Goal: Task Accomplishment & Management: Manage account settings

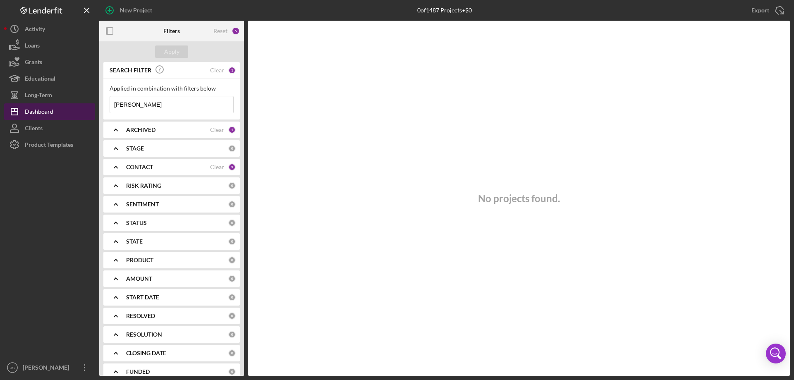
drag, startPoint x: 111, startPoint y: 107, endPoint x: 28, endPoint y: 103, distance: 83.1
click at [28, 103] on div "New Project 0 of 1487 Projects • $0 Export Icon/Export Filters Reset 5 Apply SE…" at bounding box center [396, 188] width 785 height 376
click at [60, 110] on button "Icon/Dashboard Dashboard" at bounding box center [49, 111] width 91 height 17
click at [174, 52] on div "Apply" at bounding box center [171, 51] width 15 height 12
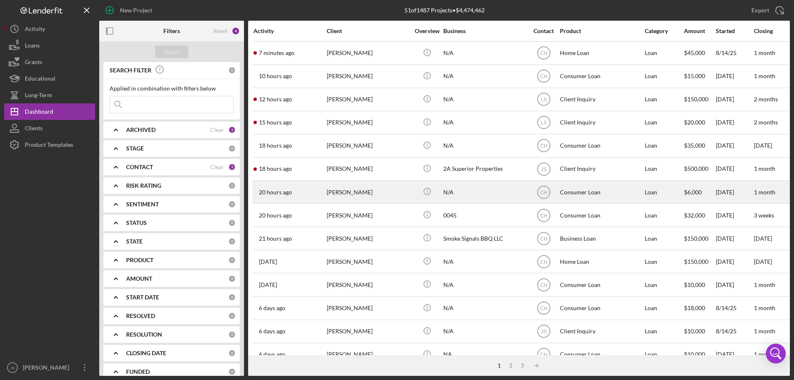
click at [367, 196] on div "[PERSON_NAME]" at bounding box center [368, 192] width 83 height 22
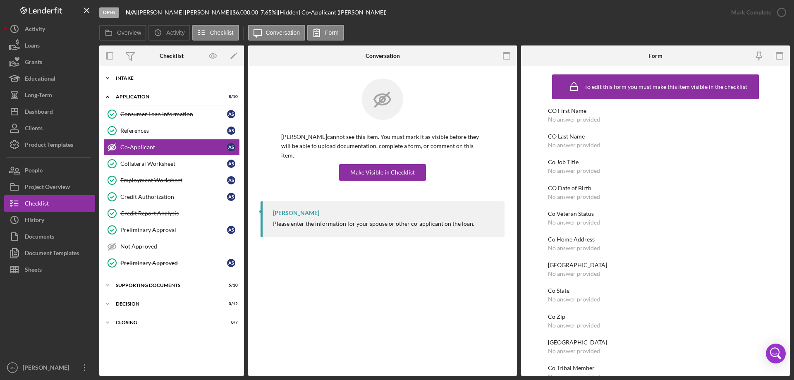
click at [110, 80] on icon "Icon/Expander" at bounding box center [107, 78] width 17 height 17
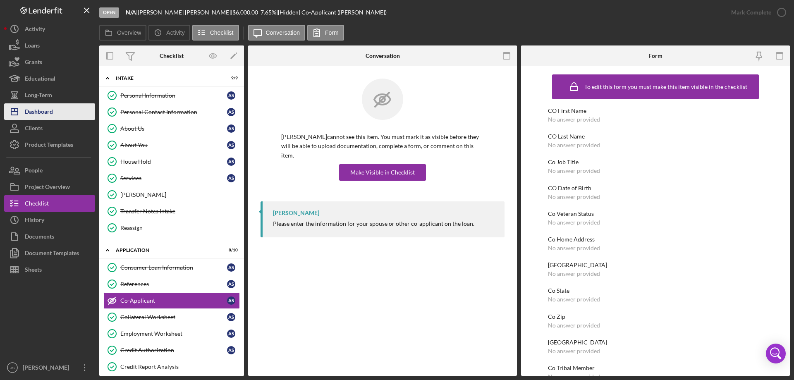
click at [41, 110] on div "Dashboard" at bounding box center [39, 112] width 28 height 19
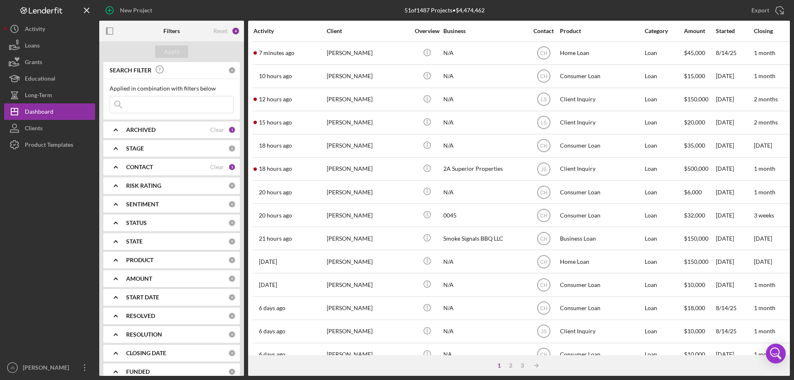
click at [143, 106] on input at bounding box center [171, 104] width 123 height 17
click at [118, 167] on icon "Icon/Expander" at bounding box center [115, 167] width 21 height 21
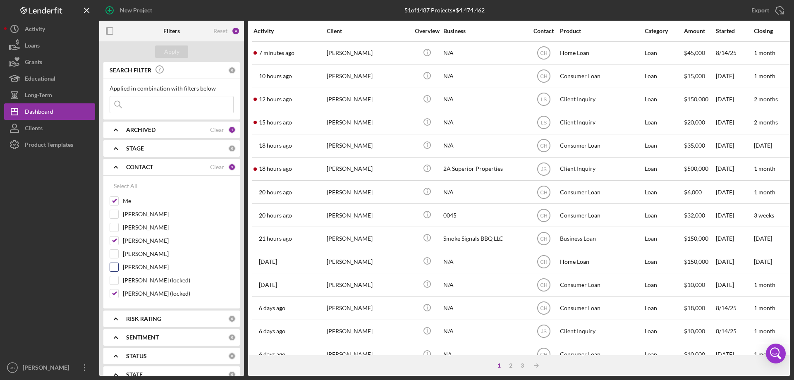
click at [114, 266] on input "[PERSON_NAME]" at bounding box center [114, 267] width 8 height 8
checkbox input "true"
click at [115, 227] on input "[PERSON_NAME]" at bounding box center [114, 227] width 8 height 8
checkbox input "true"
click at [178, 52] on div "Apply" at bounding box center [171, 51] width 15 height 12
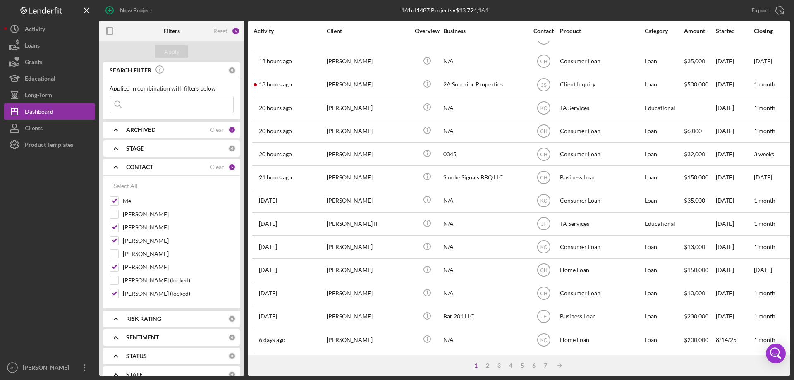
scroll to position [70, 0]
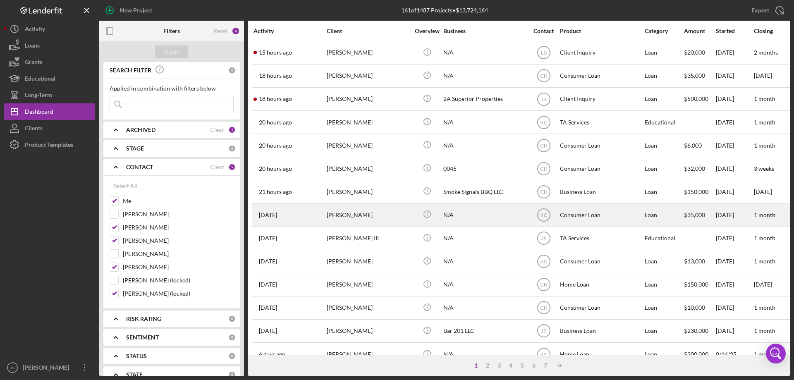
click at [388, 217] on div "[PERSON_NAME]" at bounding box center [368, 215] width 83 height 22
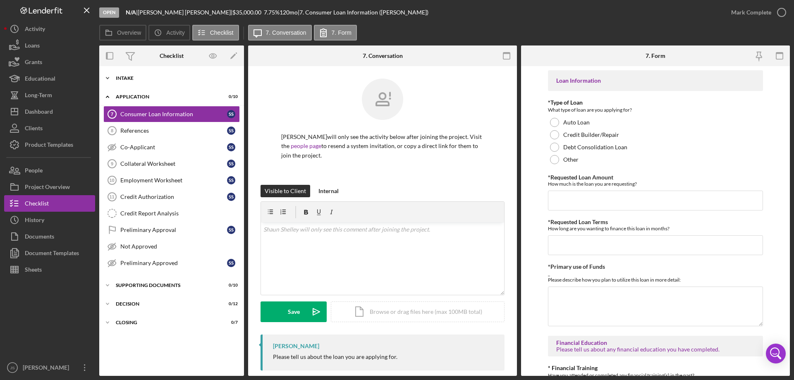
click at [106, 78] on icon "Icon/Expander" at bounding box center [107, 78] width 17 height 17
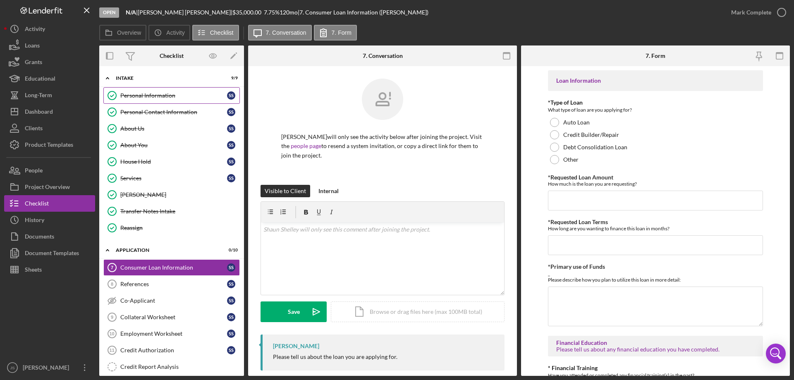
click at [157, 93] on div "Personal Information" at bounding box center [173, 95] width 107 height 7
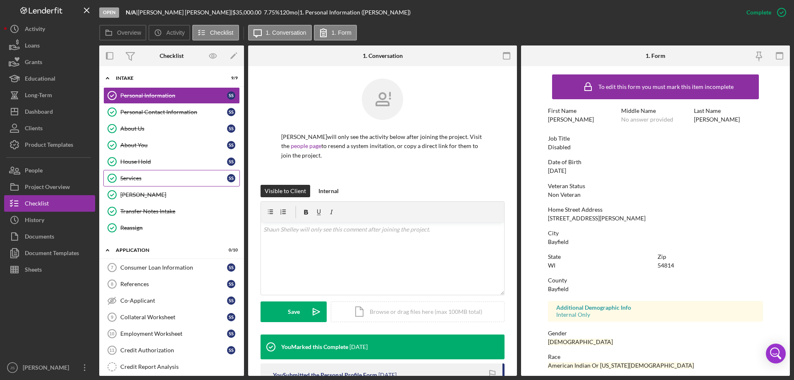
click at [144, 179] on div "Services" at bounding box center [173, 178] width 107 height 7
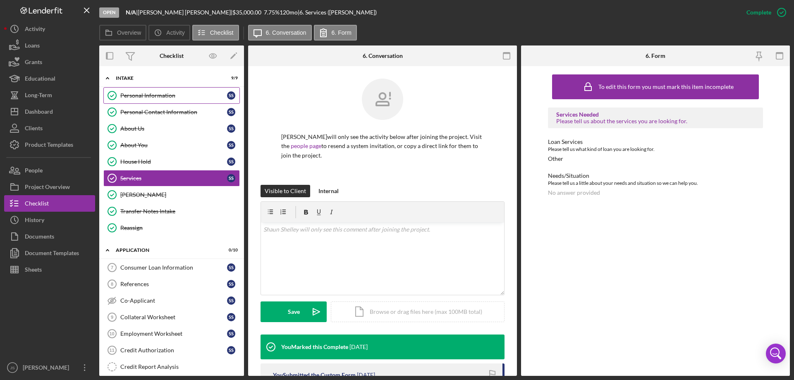
click at [167, 98] on div "Personal Information" at bounding box center [173, 95] width 107 height 7
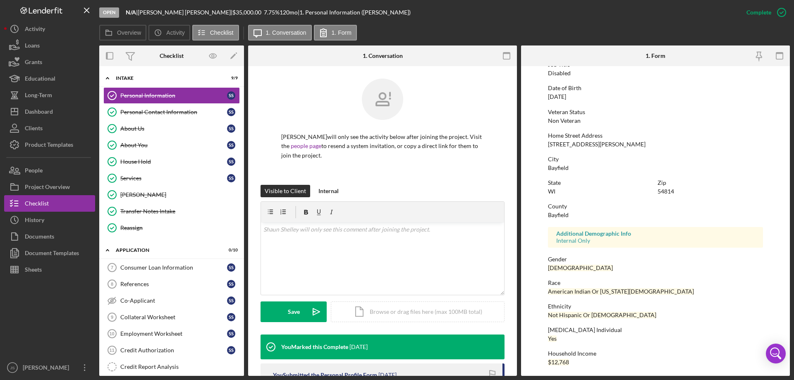
scroll to position [76, 0]
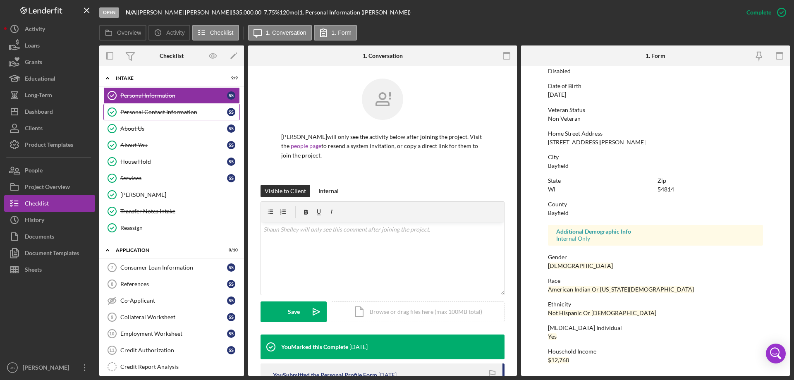
click at [150, 112] on div "Personal Contact Information" at bounding box center [173, 112] width 107 height 7
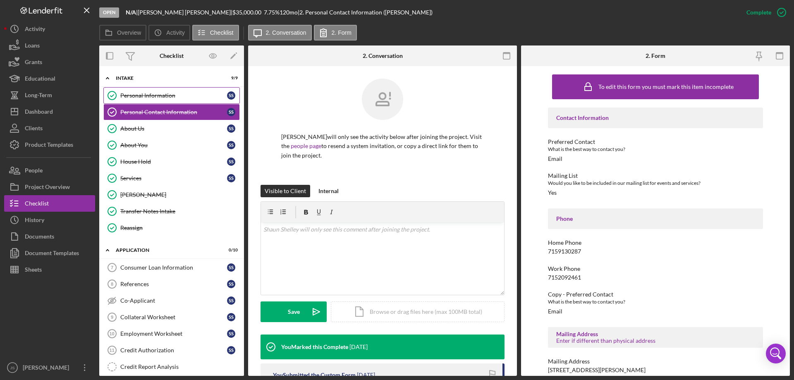
click at [153, 94] on div "Personal Information" at bounding box center [173, 95] width 107 height 7
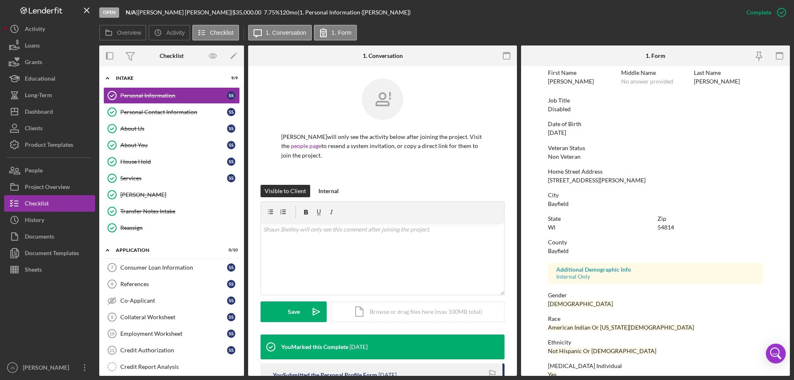
scroll to position [76, 0]
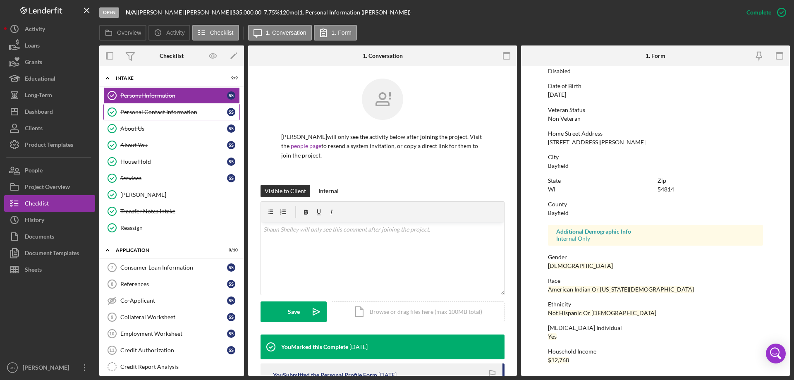
click at [157, 113] on div "Personal Contact Information" at bounding box center [173, 112] width 107 height 7
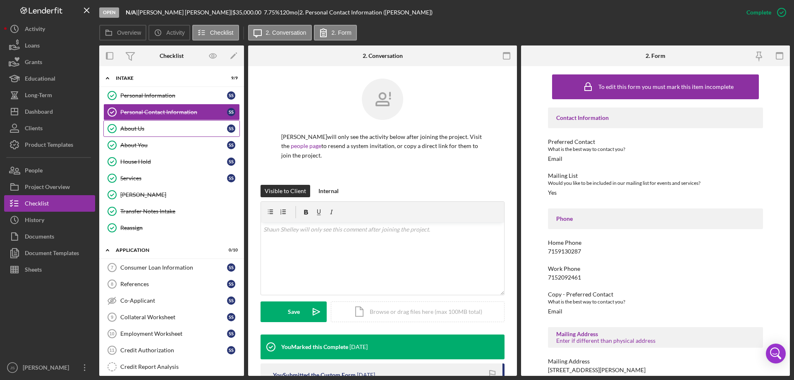
click at [146, 125] on div "About Us" at bounding box center [173, 128] width 107 height 7
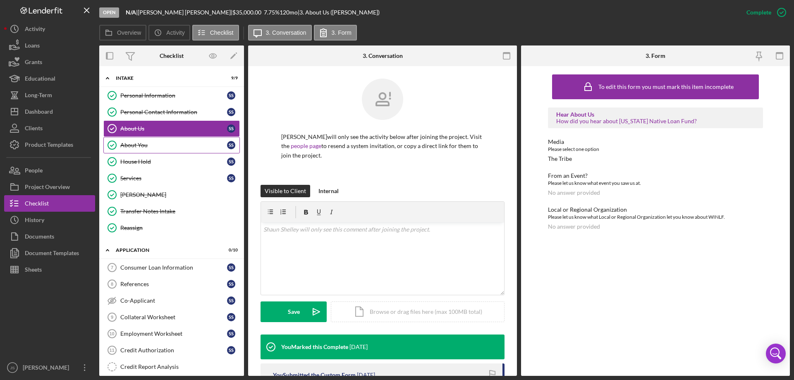
click at [144, 148] on div "About You" at bounding box center [173, 145] width 107 height 7
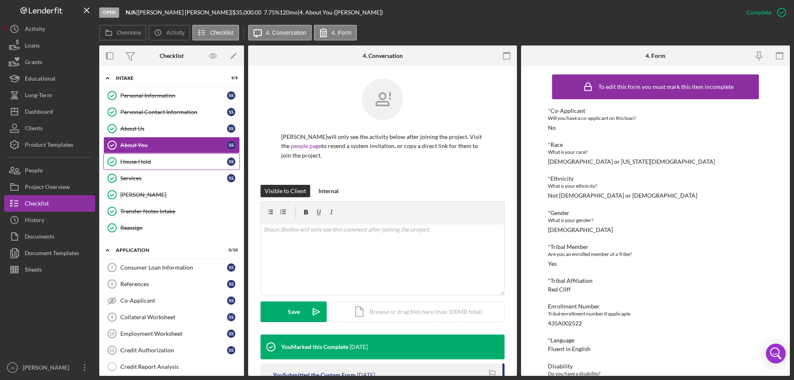
click at [140, 162] on div "House Hold" at bounding box center [173, 161] width 107 height 7
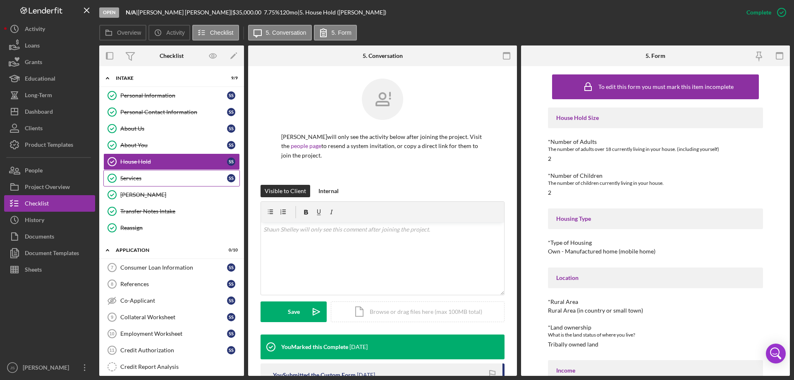
click at [138, 179] on div "Services" at bounding box center [173, 178] width 107 height 7
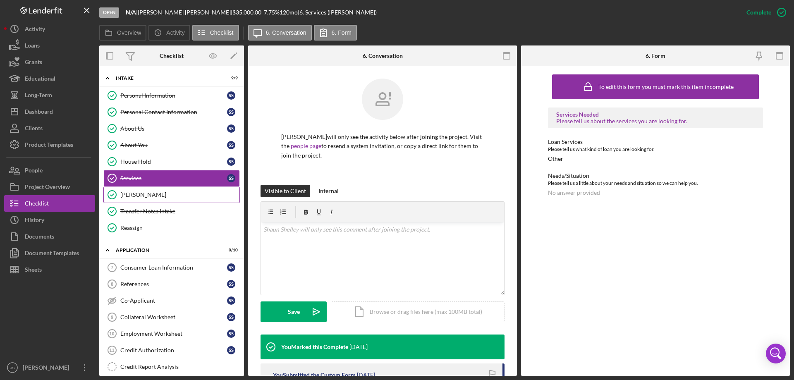
click at [161, 195] on div "[PERSON_NAME]" at bounding box center [179, 194] width 119 height 7
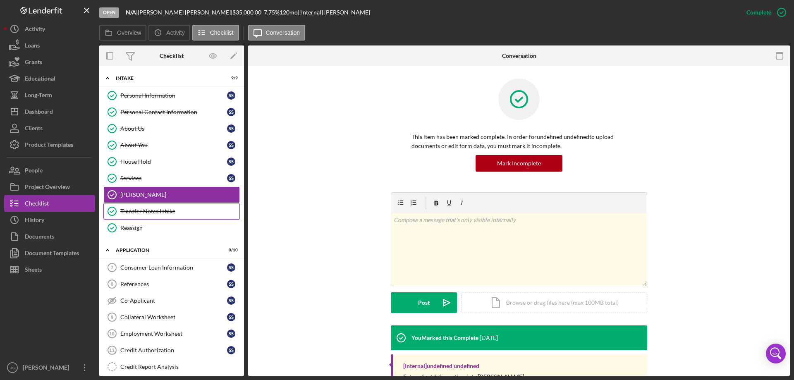
click at [196, 212] on div "Transfer Notes Intake" at bounding box center [179, 211] width 119 height 7
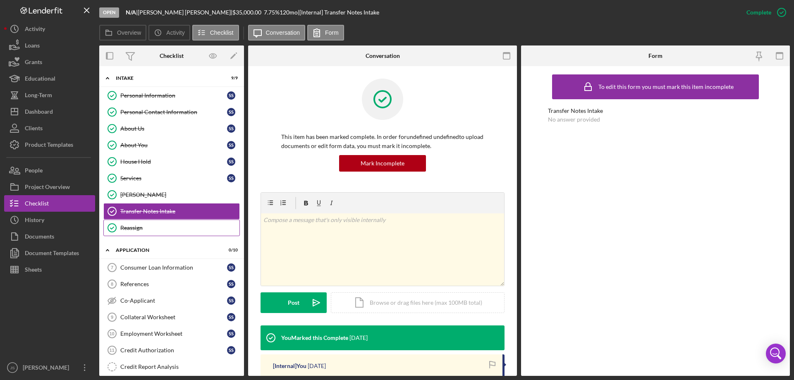
click at [180, 229] on div "Reassign" at bounding box center [179, 227] width 119 height 7
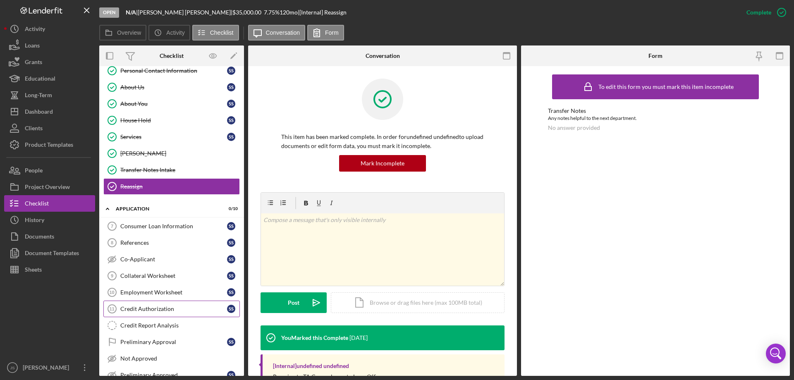
scroll to position [113, 0]
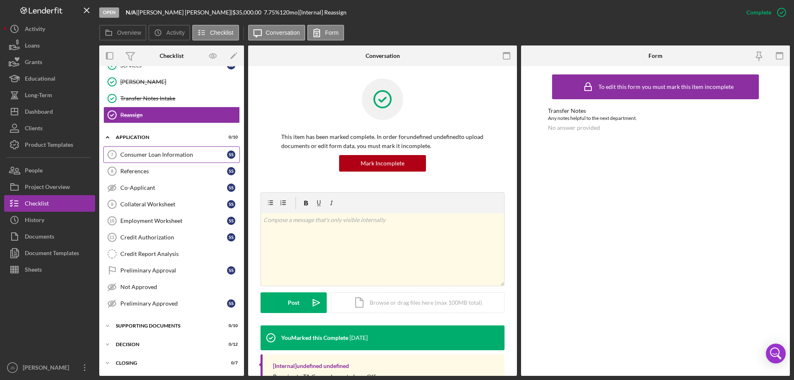
click at [157, 155] on div "Consumer Loan Information" at bounding box center [173, 154] width 107 height 7
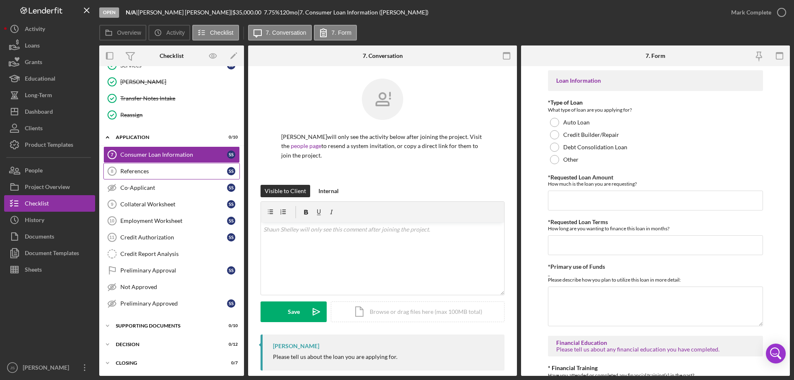
click at [159, 174] on div "References" at bounding box center [173, 171] width 107 height 7
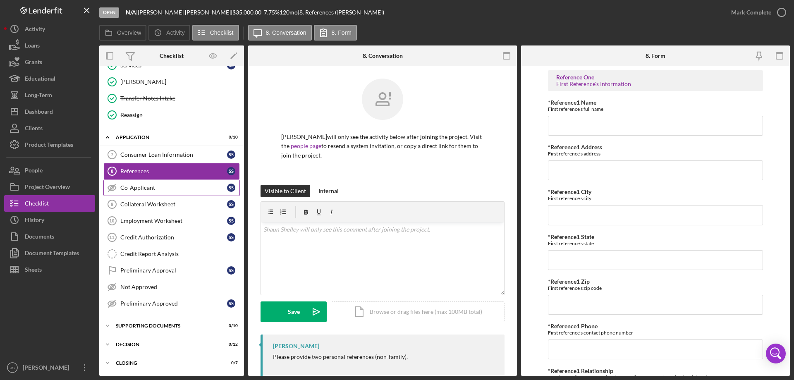
click at [174, 187] on div "Co-Applicant" at bounding box center [173, 187] width 107 height 7
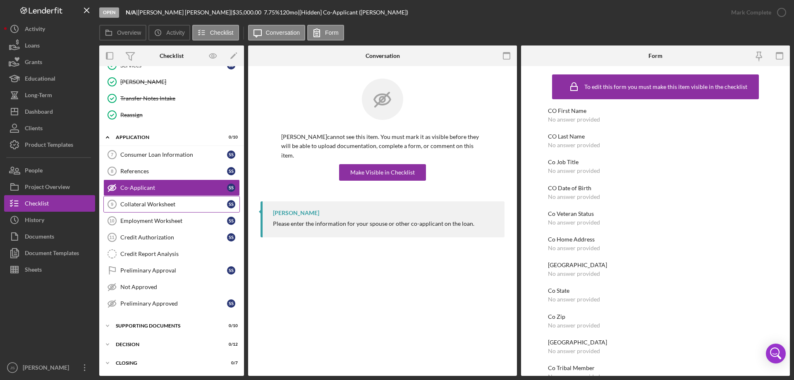
click at [181, 207] on div "Collateral Worksheet" at bounding box center [173, 204] width 107 height 7
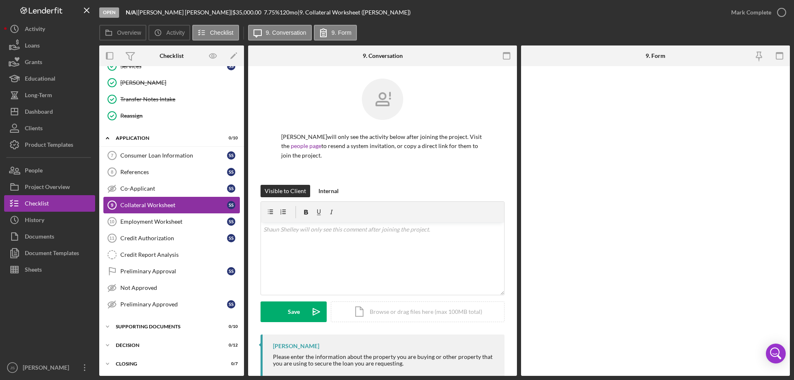
scroll to position [113, 0]
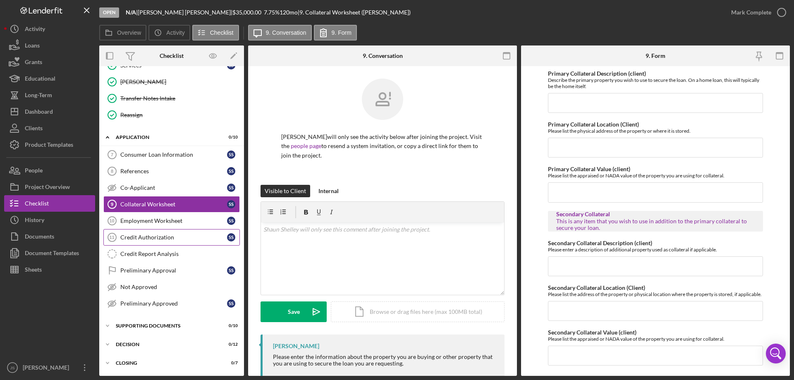
click at [148, 237] on div "Credit Authorization" at bounding box center [173, 237] width 107 height 7
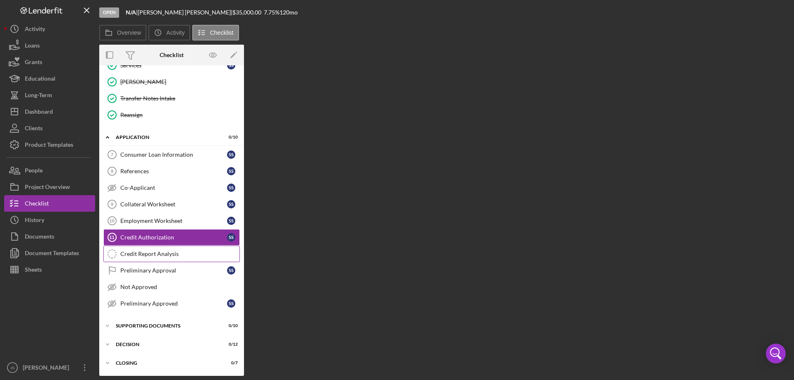
scroll to position [113, 0]
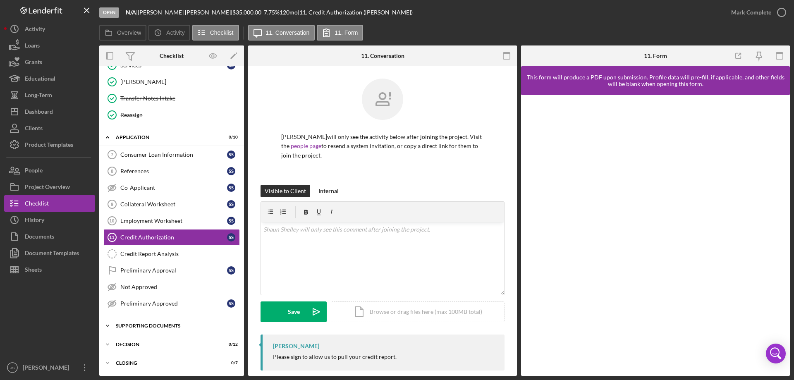
click at [109, 324] on icon "Icon/Expander" at bounding box center [107, 325] width 17 height 17
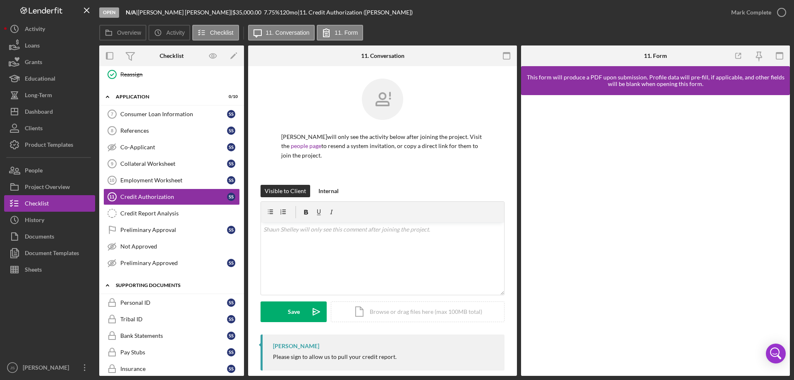
scroll to position [0, 0]
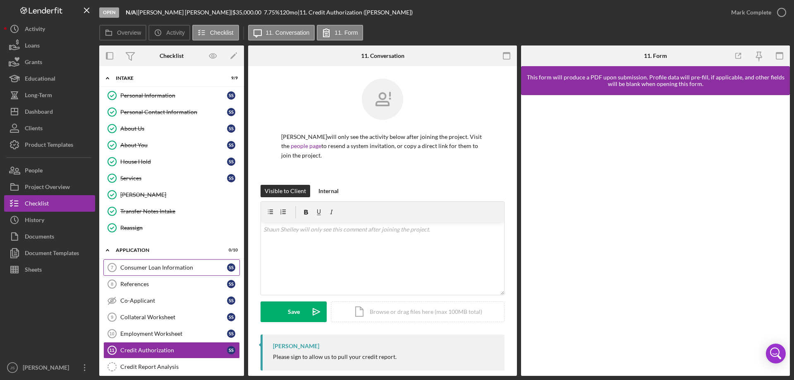
click at [134, 267] on div "Consumer Loan Information" at bounding box center [173, 267] width 107 height 7
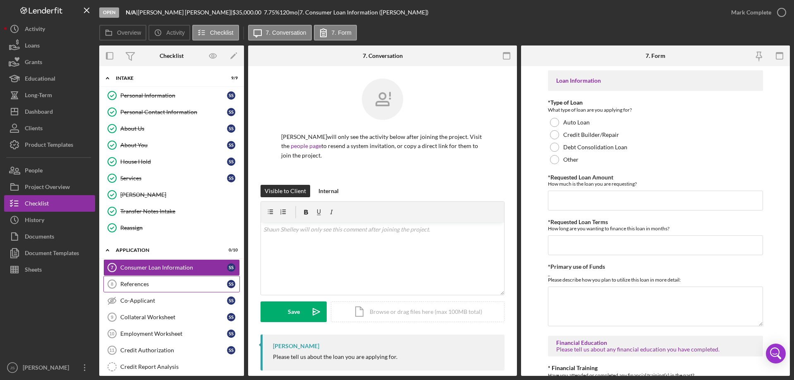
click at [136, 282] on div "References" at bounding box center [173, 284] width 107 height 7
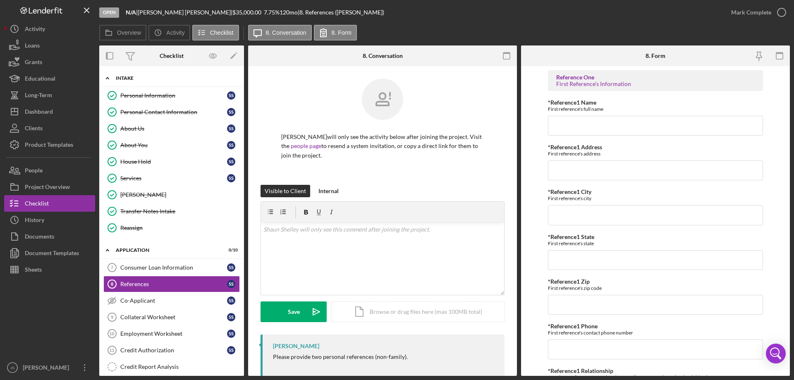
click at [109, 75] on icon "Icon/Expander" at bounding box center [107, 78] width 17 height 17
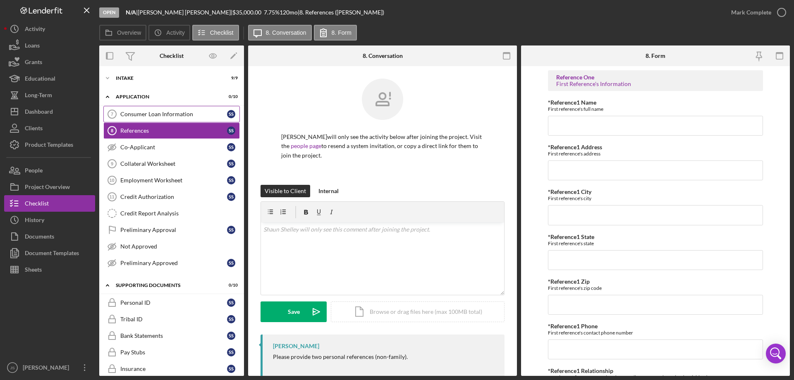
click at [131, 114] on div "Consumer Loan Information" at bounding box center [173, 114] width 107 height 7
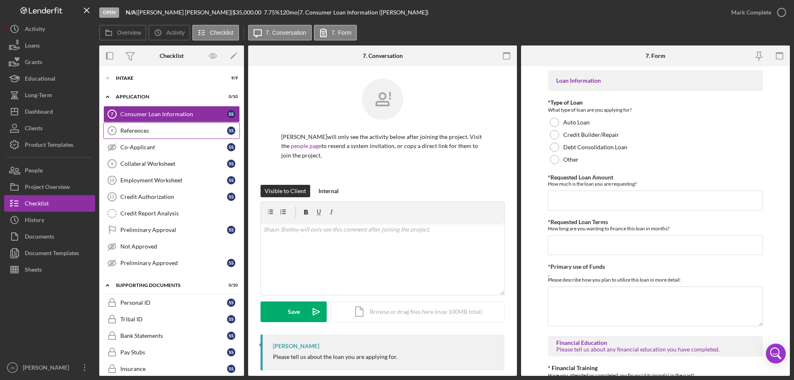
click at [160, 131] on div "References" at bounding box center [173, 130] width 107 height 7
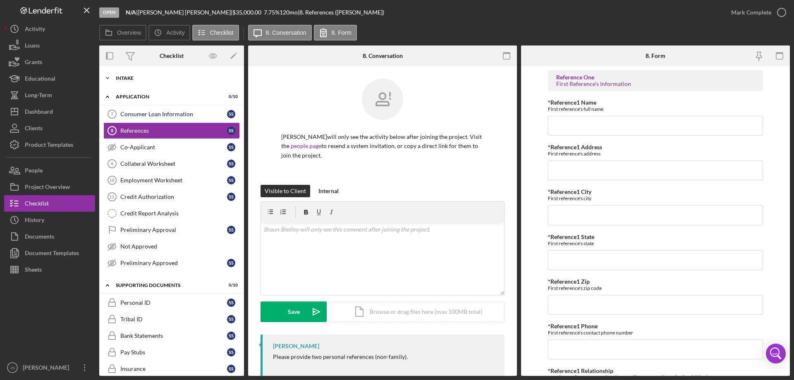
click at [109, 79] on icon "Icon/Expander" at bounding box center [107, 78] width 17 height 17
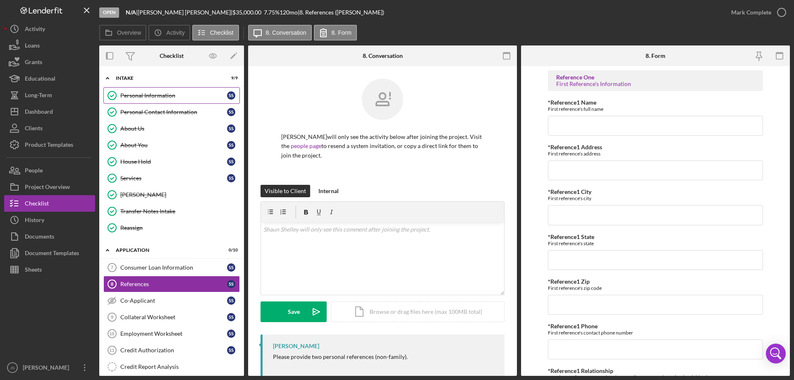
click at [141, 96] on div "Personal Information" at bounding box center [173, 95] width 107 height 7
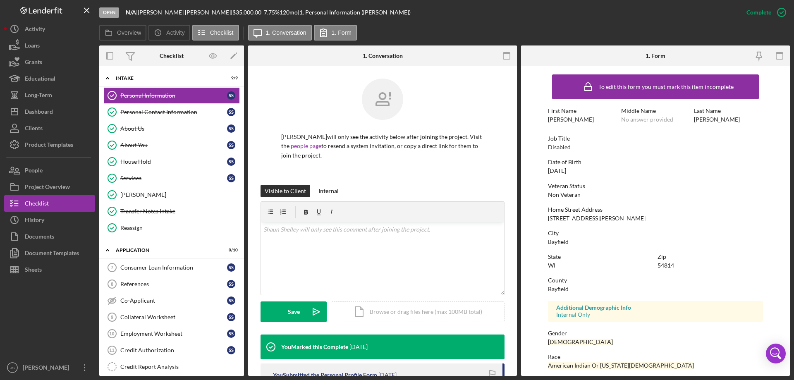
scroll to position [76, 0]
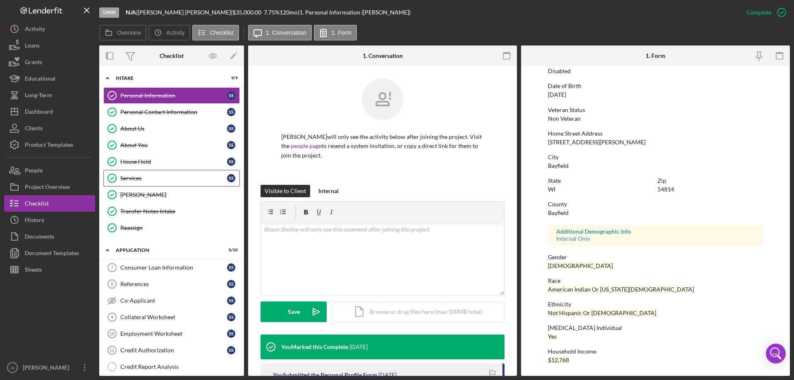
click at [174, 174] on link "Services Services S S" at bounding box center [171, 178] width 136 height 17
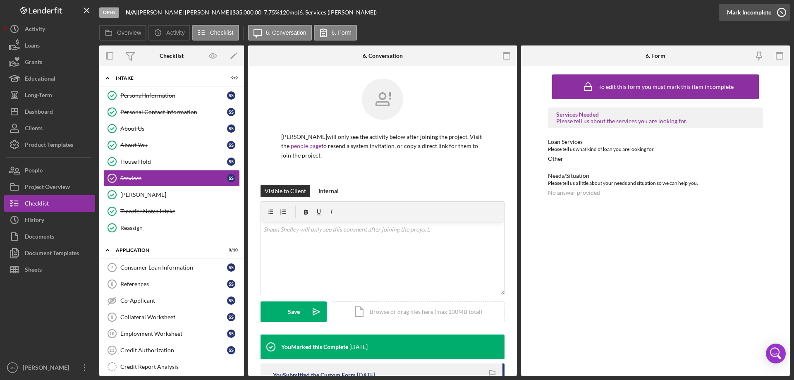
click at [781, 10] on icon "button" at bounding box center [781, 12] width 21 height 21
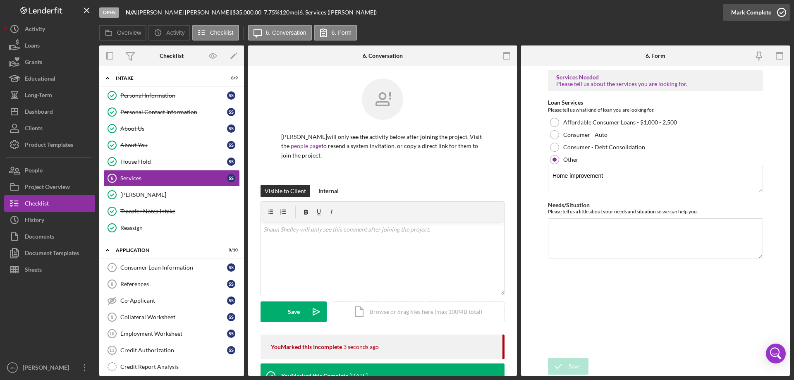
click at [782, 10] on icon "button" at bounding box center [781, 12] width 21 height 21
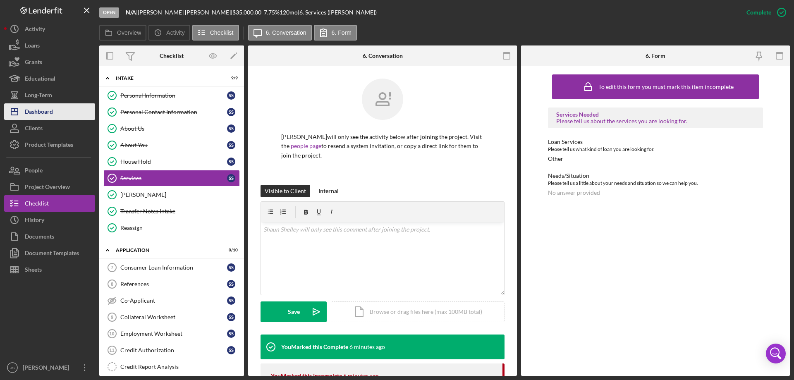
click at [43, 117] on div "Dashboard" at bounding box center [39, 112] width 28 height 19
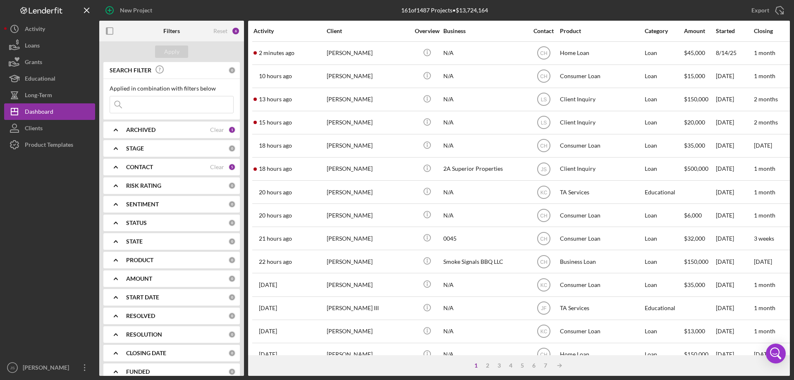
click at [137, 105] on input at bounding box center [171, 104] width 123 height 17
type input "[PERSON_NAME]"
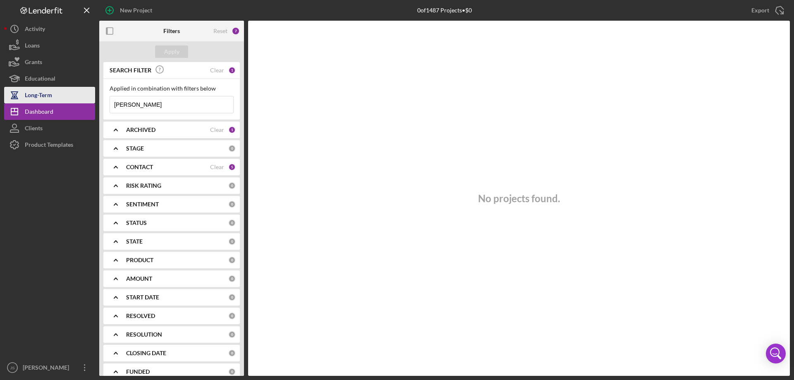
drag, startPoint x: 143, startPoint y: 105, endPoint x: 83, endPoint y: 97, distance: 60.1
click at [83, 97] on div "New Project 0 of 1487 Projects • $0 Export Icon/Export Filters Reset 7 Apply SE…" at bounding box center [396, 188] width 785 height 376
type input "[PERSON_NAME]"
click at [114, 129] on icon "Icon/Expander" at bounding box center [115, 129] width 21 height 21
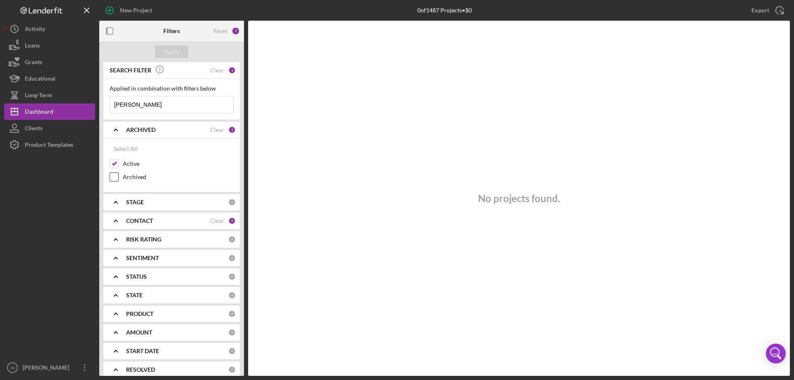
click at [113, 178] on input "Archived" at bounding box center [114, 177] width 8 height 8
click at [175, 48] on div "Apply" at bounding box center [171, 51] width 15 height 12
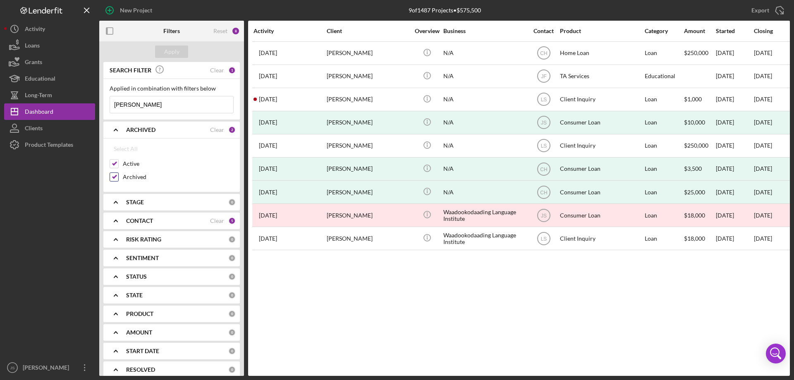
click at [114, 176] on input "Archived" at bounding box center [114, 177] width 8 height 8
checkbox input "false"
click at [117, 129] on polyline at bounding box center [115, 130] width 3 height 2
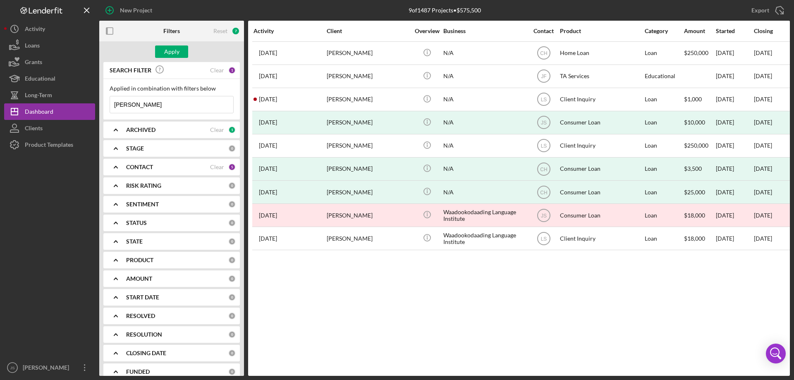
click at [114, 168] on polyline at bounding box center [115, 167] width 3 height 2
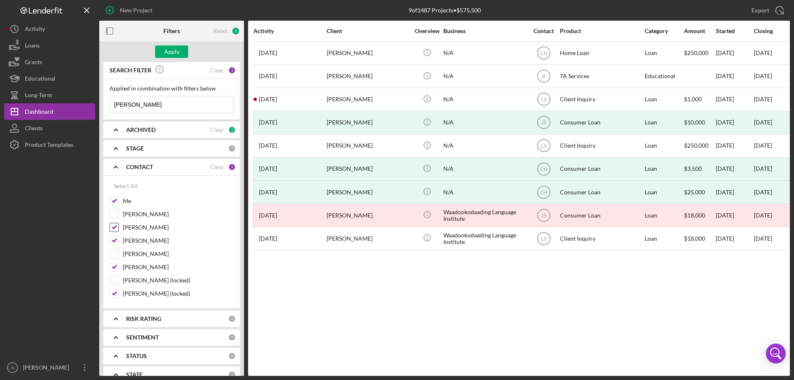
click at [116, 226] on input "[PERSON_NAME]" at bounding box center [114, 227] width 8 height 8
checkbox input "false"
click at [112, 268] on input "[PERSON_NAME]" at bounding box center [114, 267] width 8 height 8
checkbox input "false"
click at [174, 50] on div "Apply" at bounding box center [171, 51] width 15 height 12
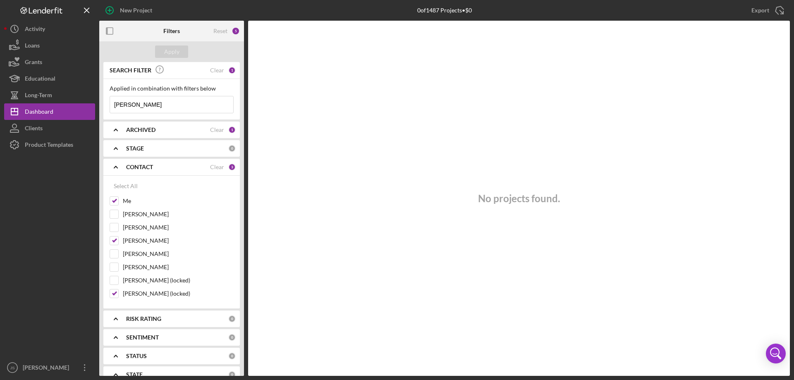
click at [114, 165] on icon "Icon/Expander" at bounding box center [115, 167] width 21 height 21
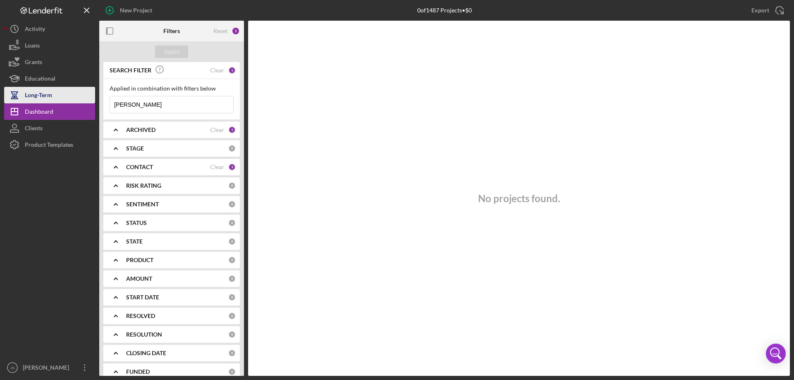
drag, startPoint x: 141, startPoint y: 104, endPoint x: 76, endPoint y: 96, distance: 65.8
click at [76, 97] on div "New Project 0 of 1487 Projects • $0 Export Icon/Export Filters Reset 5 Apply SE…" at bounding box center [396, 188] width 785 height 376
click at [178, 51] on div "Apply" at bounding box center [171, 51] width 15 height 12
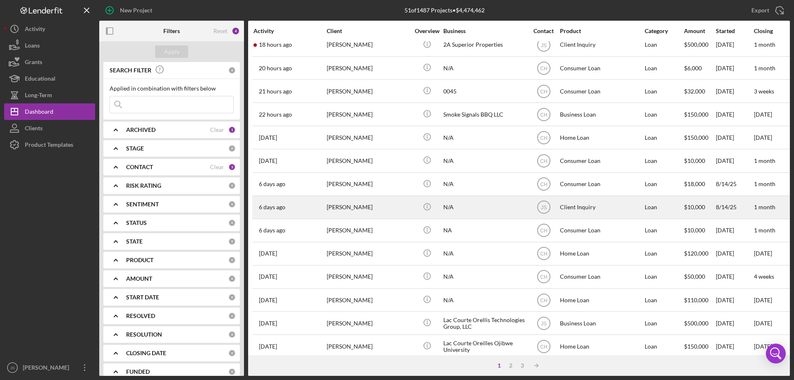
scroll to position [276, 0]
